Goal: Check status: Check status

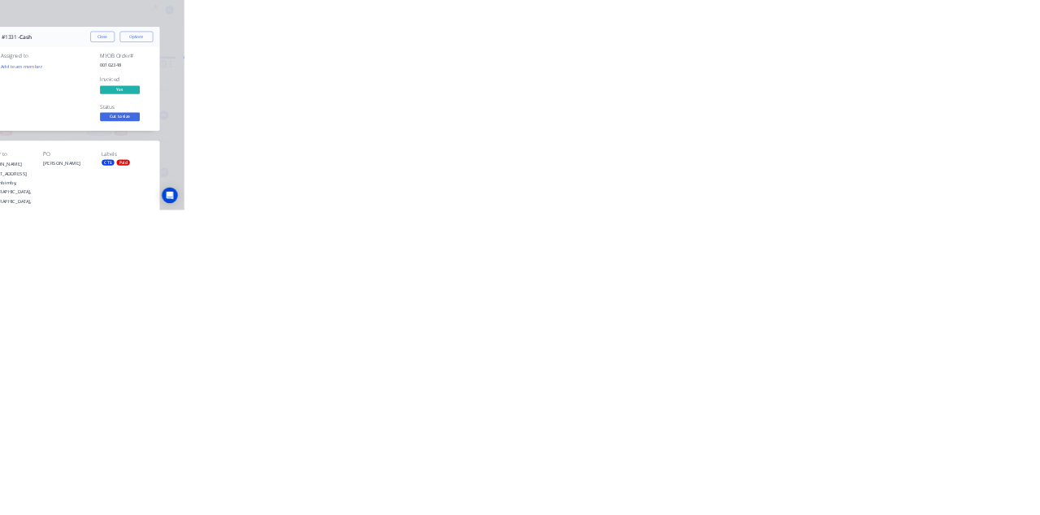
click at [869, 89] on button "Close" at bounding box center [839, 90] width 59 height 26
